Goal: Information Seeking & Learning: Learn about a topic

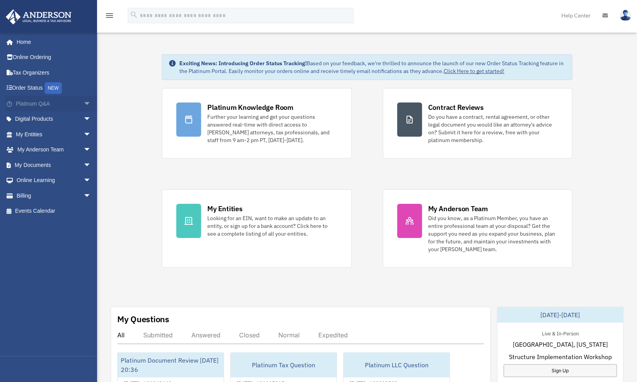
click at [83, 107] on span "arrow_drop_down" at bounding box center [91, 104] width 16 height 16
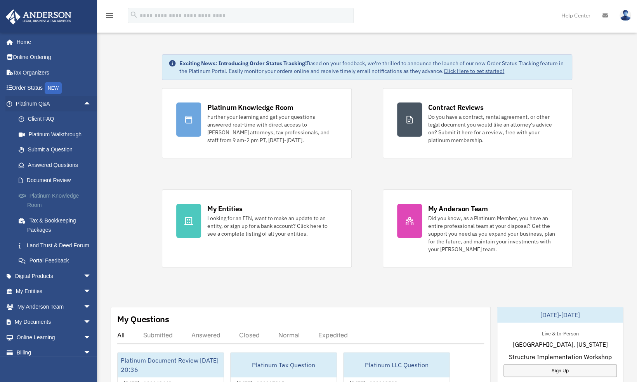
click at [63, 196] on link "Platinum Knowledge Room" at bounding box center [57, 200] width 92 height 25
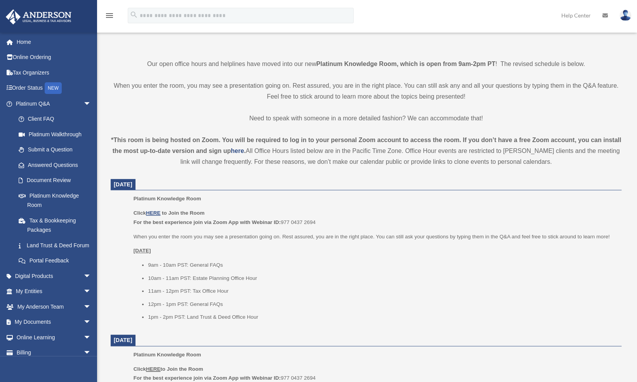
scroll to position [162, 0]
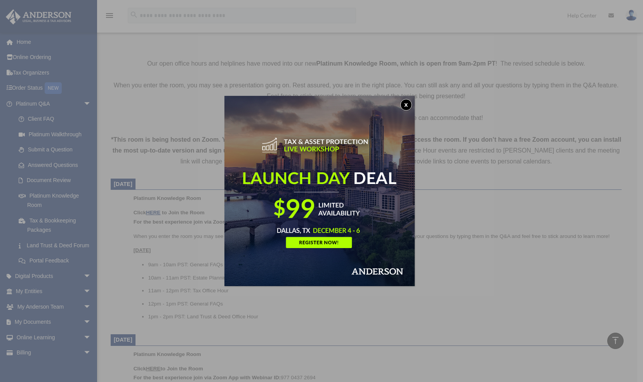
click at [407, 104] on button "x" at bounding box center [406, 105] width 12 height 12
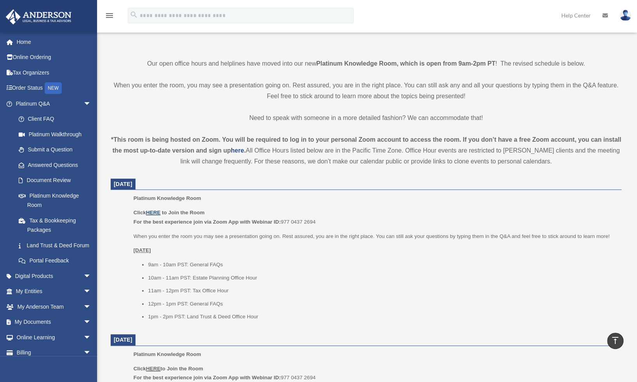
click at [156, 213] on u "HERE" at bounding box center [153, 213] width 14 height 6
